Goal: Information Seeking & Learning: Learn about a topic

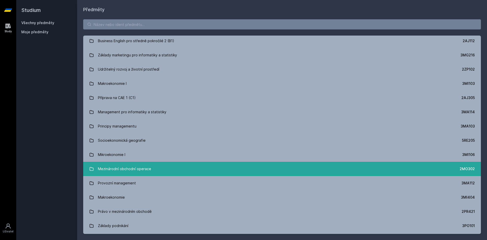
scroll to position [527, 0]
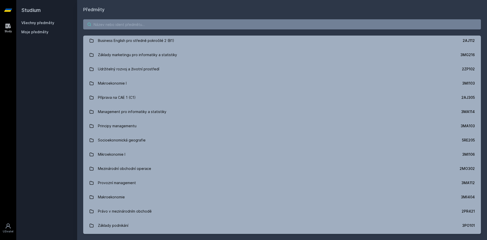
click at [238, 26] on input "search" at bounding box center [282, 24] width 398 height 10
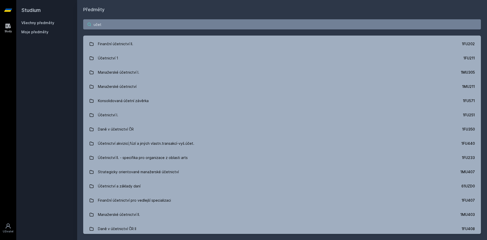
scroll to position [0, 0]
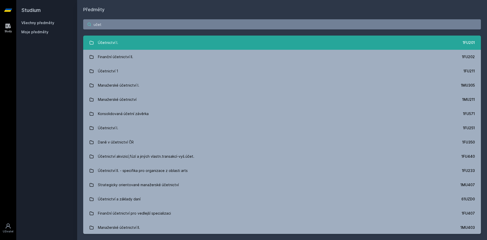
type input "učet"
click at [214, 46] on link "Účetnictví I. 1FU201" at bounding box center [282, 42] width 398 height 14
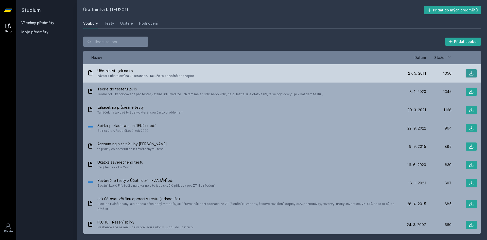
click at [471, 72] on icon at bounding box center [471, 73] width 5 height 5
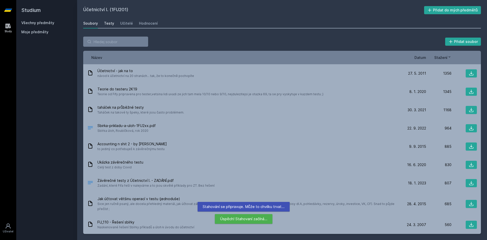
click at [105, 23] on div "Testy" at bounding box center [109, 23] width 10 height 5
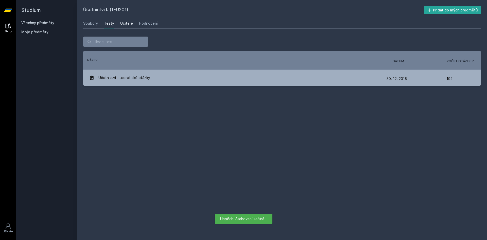
click at [122, 19] on link "Učitelé" at bounding box center [126, 23] width 13 height 10
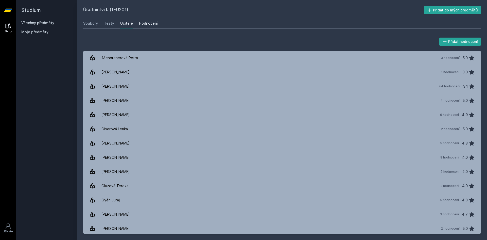
click at [144, 20] on link "Hodnocení" at bounding box center [148, 23] width 19 height 10
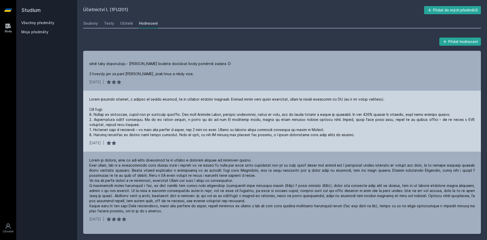
scroll to position [148, 0]
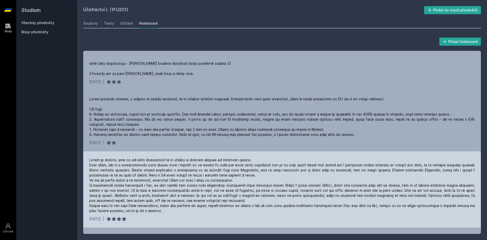
click at [221, 164] on div at bounding box center [281, 185] width 385 height 56
click at [266, 164] on div at bounding box center [281, 185] width 385 height 56
drag, startPoint x: 266, startPoint y: 164, endPoint x: 339, endPoint y: 167, distance: 72.6
click at [339, 167] on div at bounding box center [281, 185] width 385 height 56
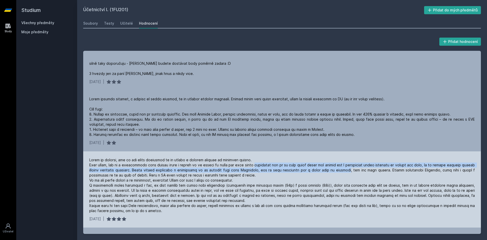
click at [333, 172] on div at bounding box center [281, 185] width 385 height 56
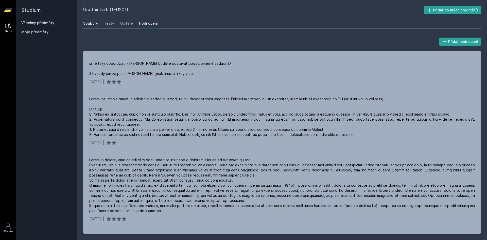
click at [95, 24] on div "Soubory" at bounding box center [90, 23] width 15 height 5
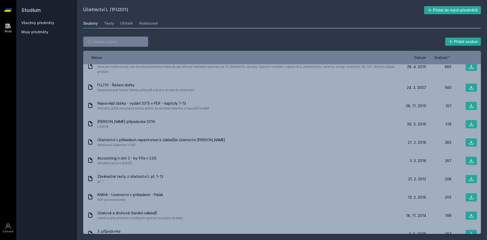
scroll to position [141, 0]
